Goal: Information Seeking & Learning: Learn about a topic

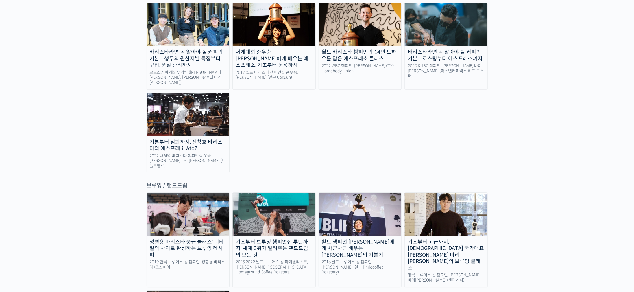
scroll to position [867, 0]
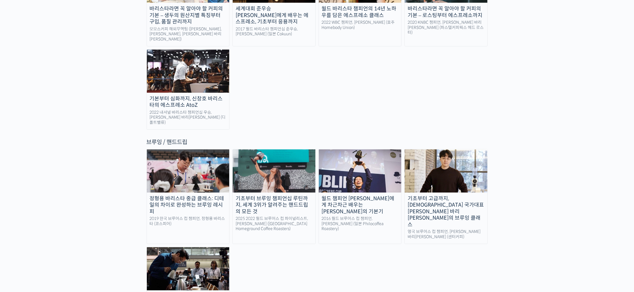
drag, startPoint x: 433, startPoint y: 106, endPoint x: 430, endPoint y: 104, distance: 3.0
click at [432, 149] on img at bounding box center [446, 170] width 83 height 43
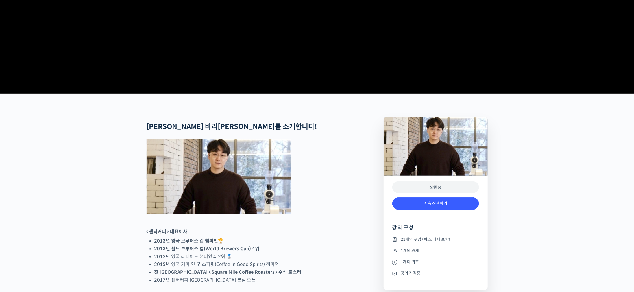
scroll to position [173, 0]
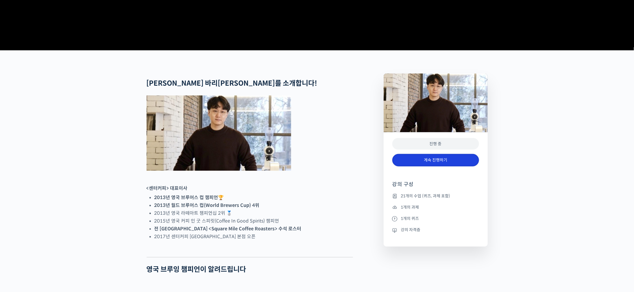
click at [443, 166] on link "계속 진행하기" at bounding box center [435, 160] width 87 height 12
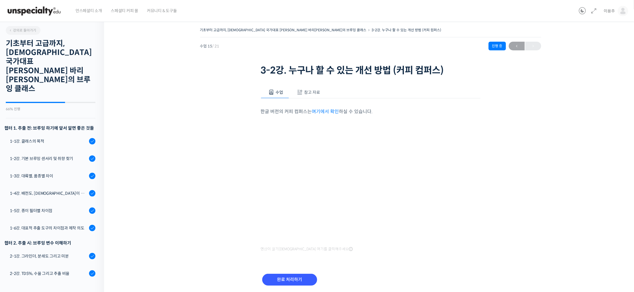
scroll to position [225, 0]
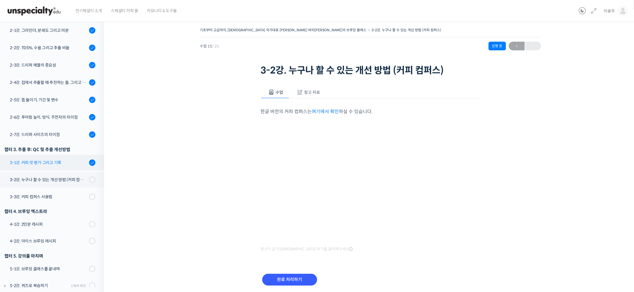
click at [57, 159] on div "3-1강. 커피 맛 평가 그리고 기록" at bounding box center [48, 162] width 77 height 6
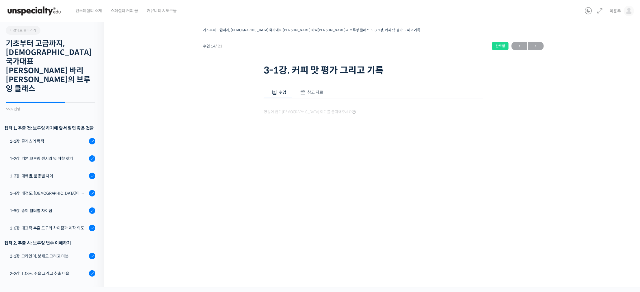
scroll to position [225, 0]
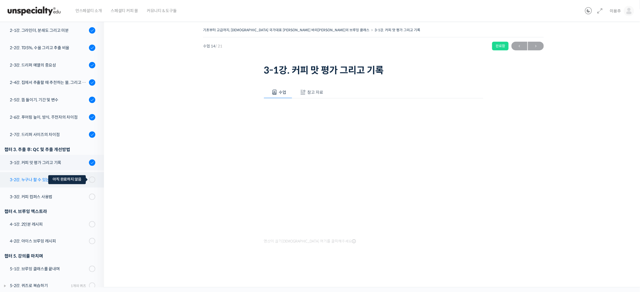
click at [89, 176] on div at bounding box center [92, 179] width 6 height 6
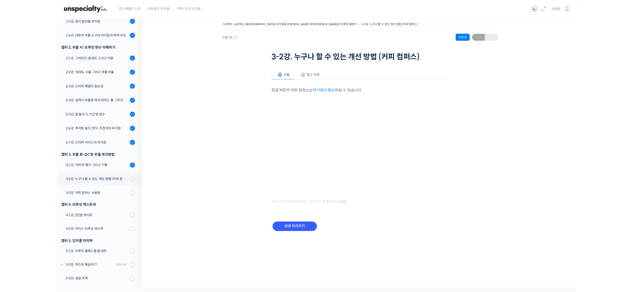
scroll to position [157, 0]
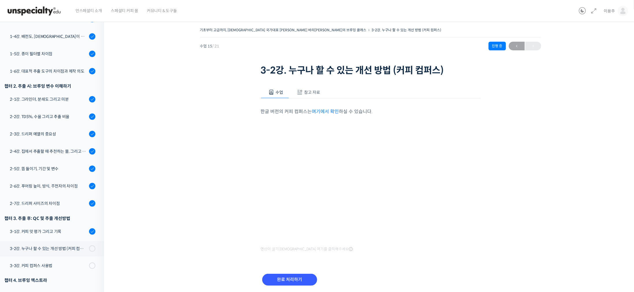
click at [327, 110] on link "여기에서 확인" at bounding box center [325, 111] width 27 height 6
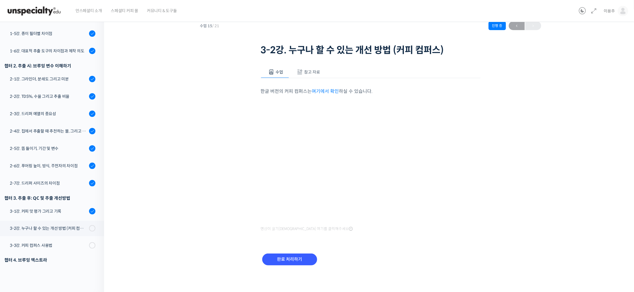
scroll to position [0, 0]
